Goal: Information Seeking & Learning: Learn about a topic

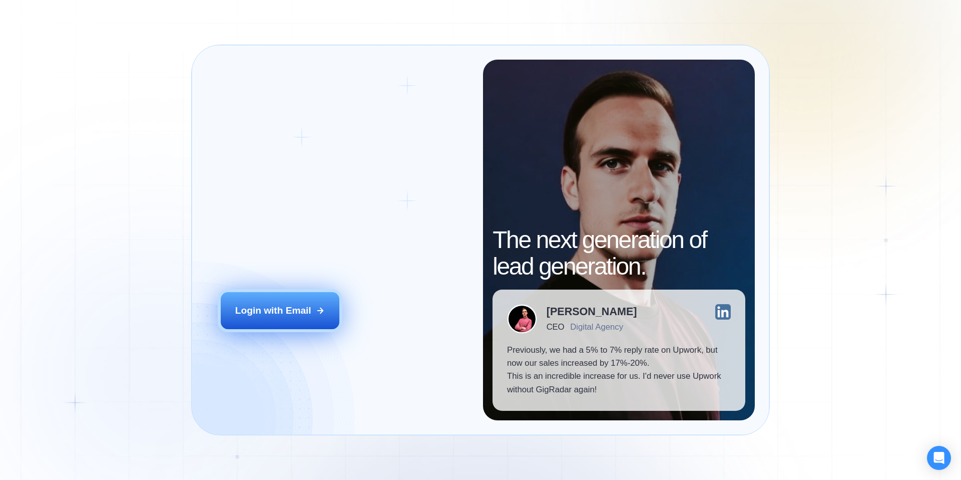
click at [318, 312] on icon at bounding box center [320, 310] width 9 height 9
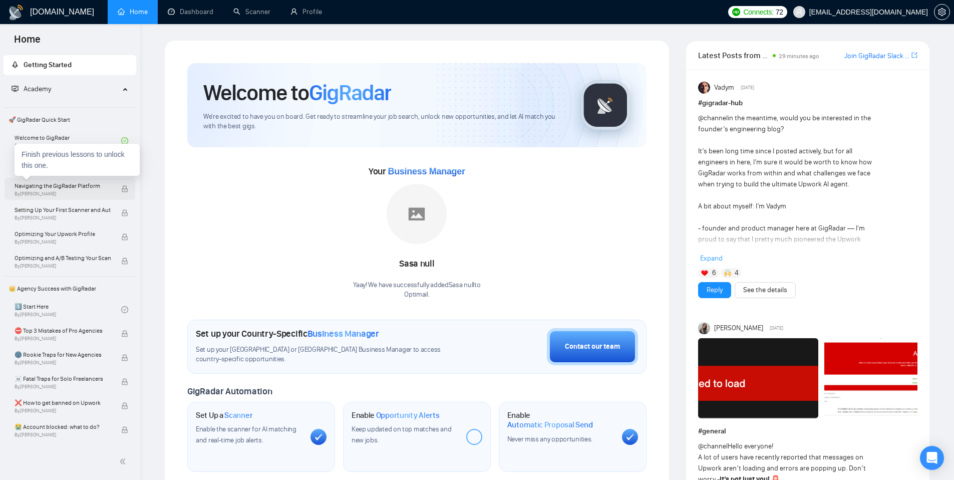
click at [91, 194] on span "By [PERSON_NAME]" at bounding box center [63, 194] width 96 height 6
click at [57, 136] on link "Welcome to GigRadar By [PERSON_NAME]" at bounding box center [68, 141] width 107 height 22
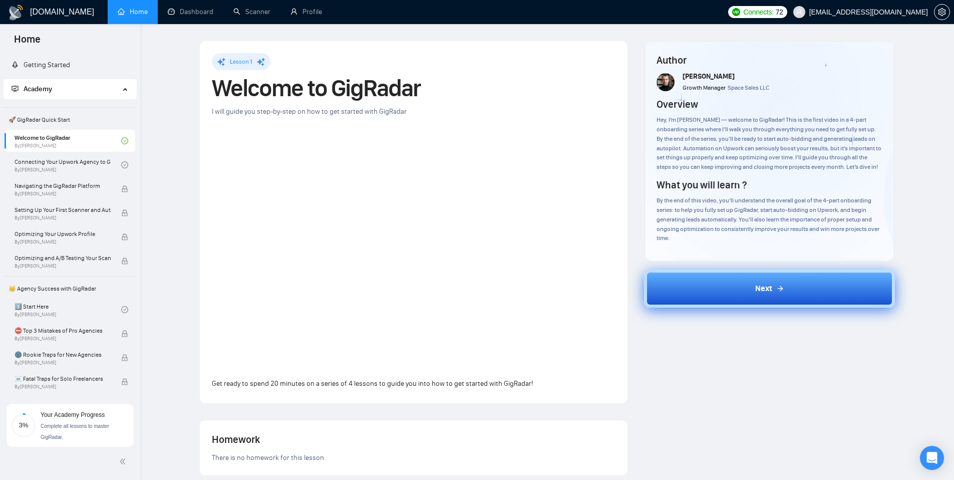
click at [779, 304] on button "Next" at bounding box center [769, 288] width 251 height 38
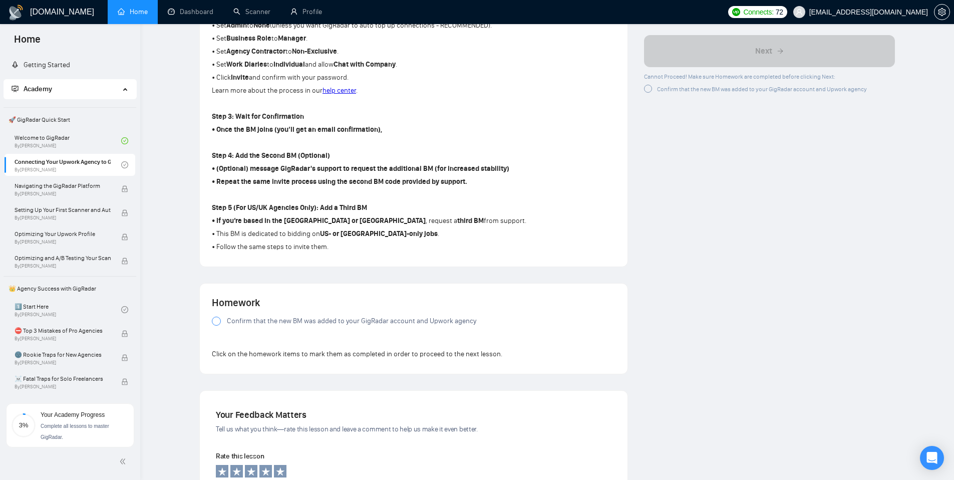
scroll to position [768, 0]
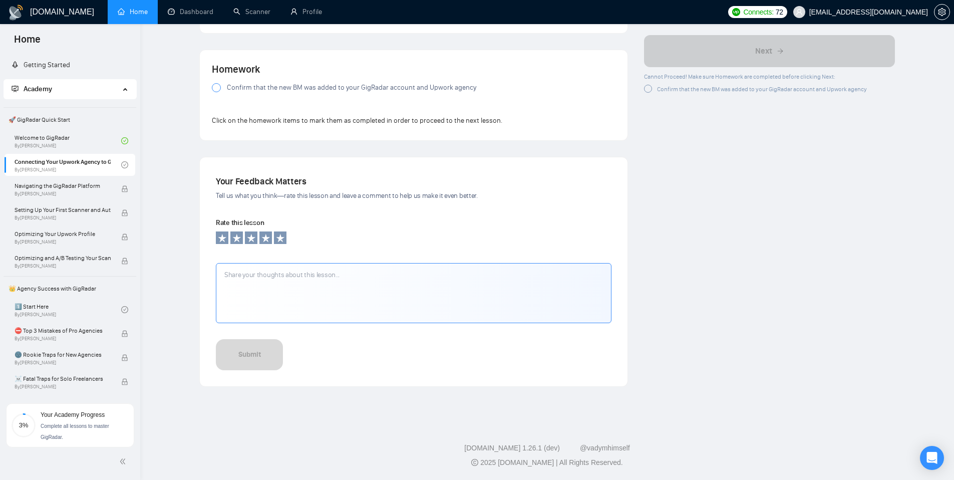
click at [414, 277] on textarea at bounding box center [414, 293] width 396 height 60
click at [219, 90] on div at bounding box center [216, 87] width 9 height 9
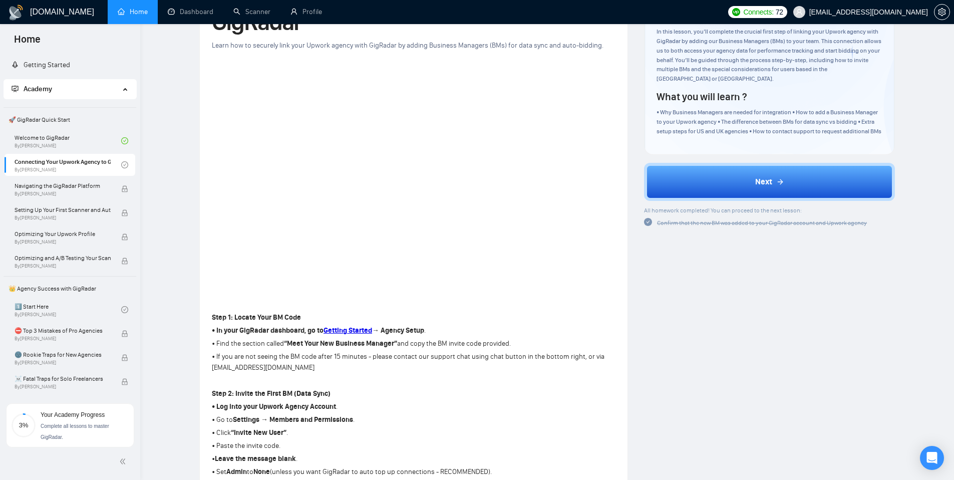
scroll to position [87, 0]
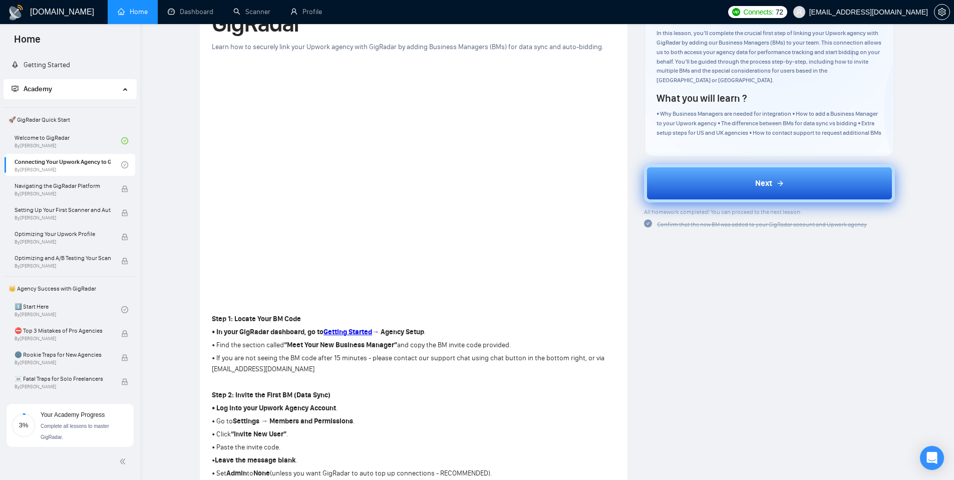
click at [765, 181] on span "Next" at bounding box center [763, 183] width 17 height 12
